Goal: Task Accomplishment & Management: Manage account settings

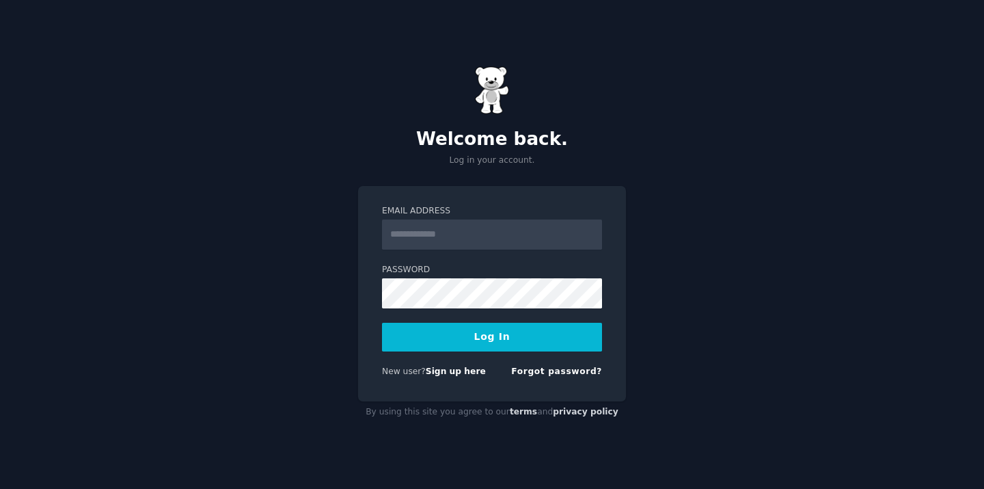
type input "**********"
click at [478, 353] on form "**********" at bounding box center [492, 294] width 220 height 178
click at [489, 339] on button "Log In" at bounding box center [492, 337] width 220 height 29
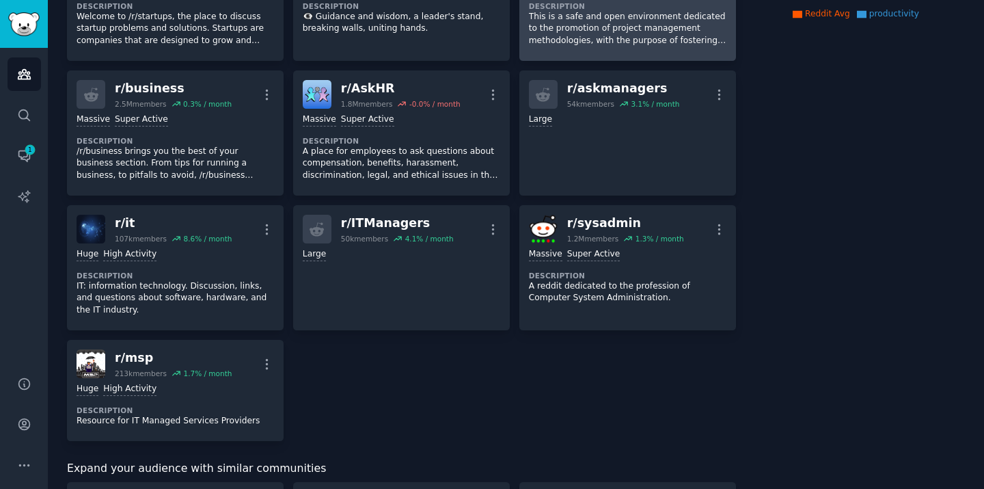
scroll to position [298, 0]
